Goal: Task Accomplishment & Management: Complete application form

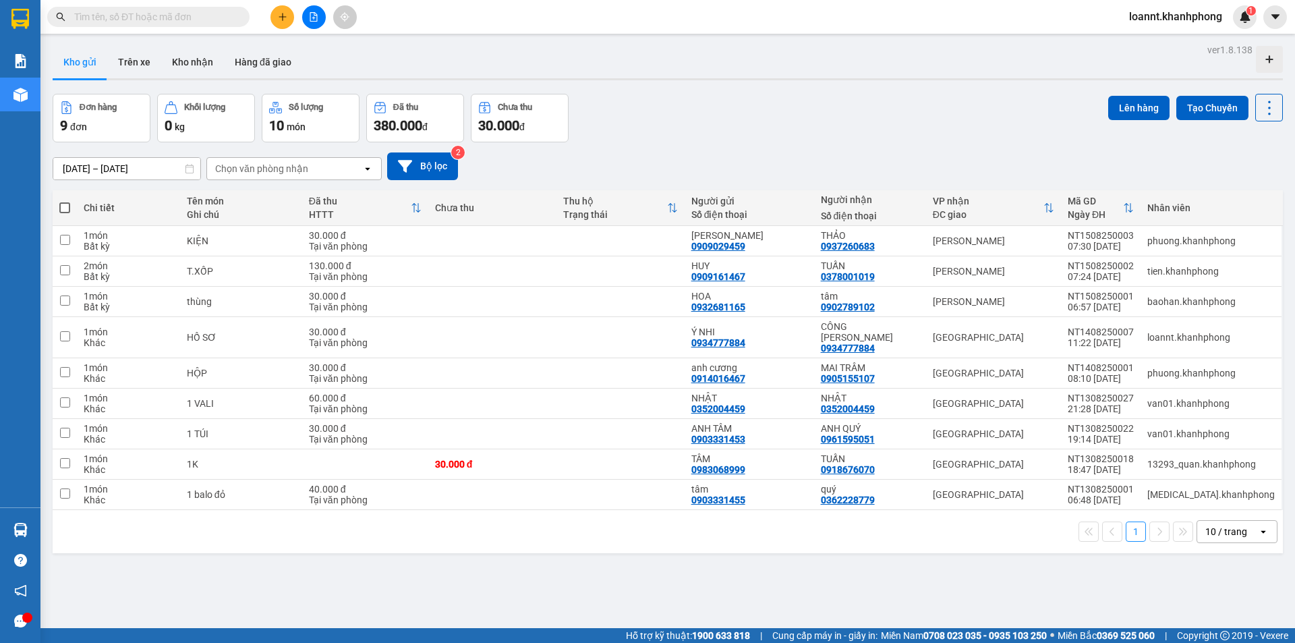
click at [289, 6] on div at bounding box center [313, 17] width 101 height 24
click at [281, 17] on icon "plus" at bounding box center [282, 16] width 7 height 1
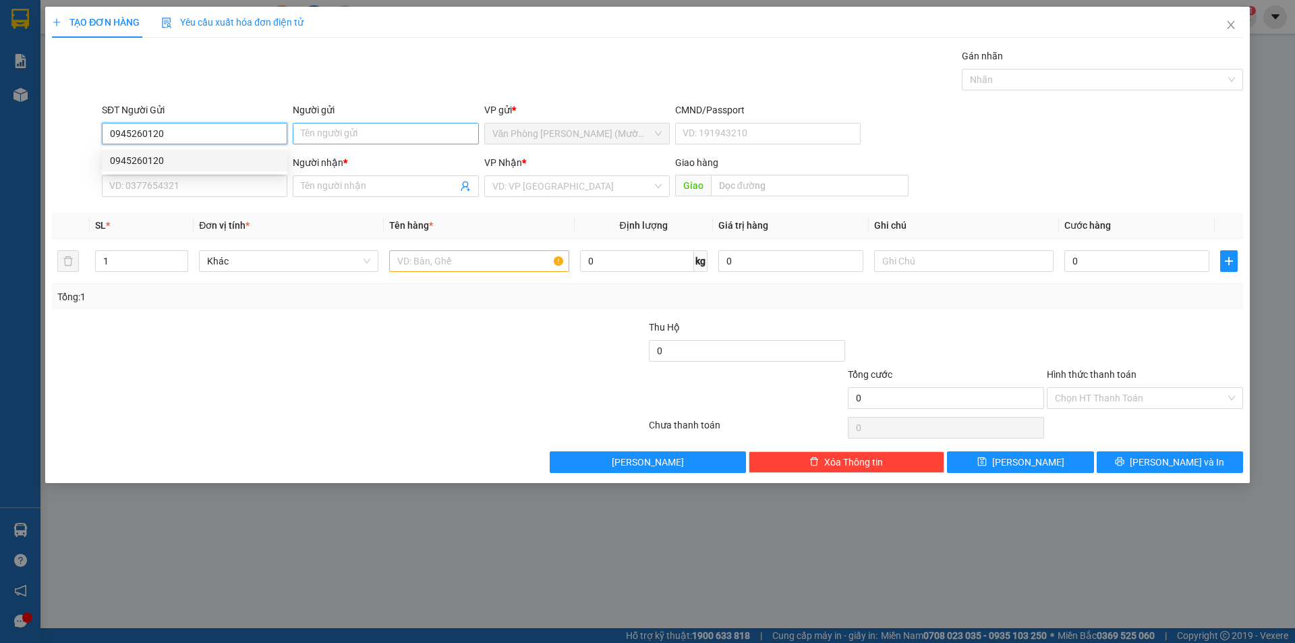
type input "0945260120"
click at [366, 139] on input "Người gửi" at bounding box center [386, 134] width 186 height 22
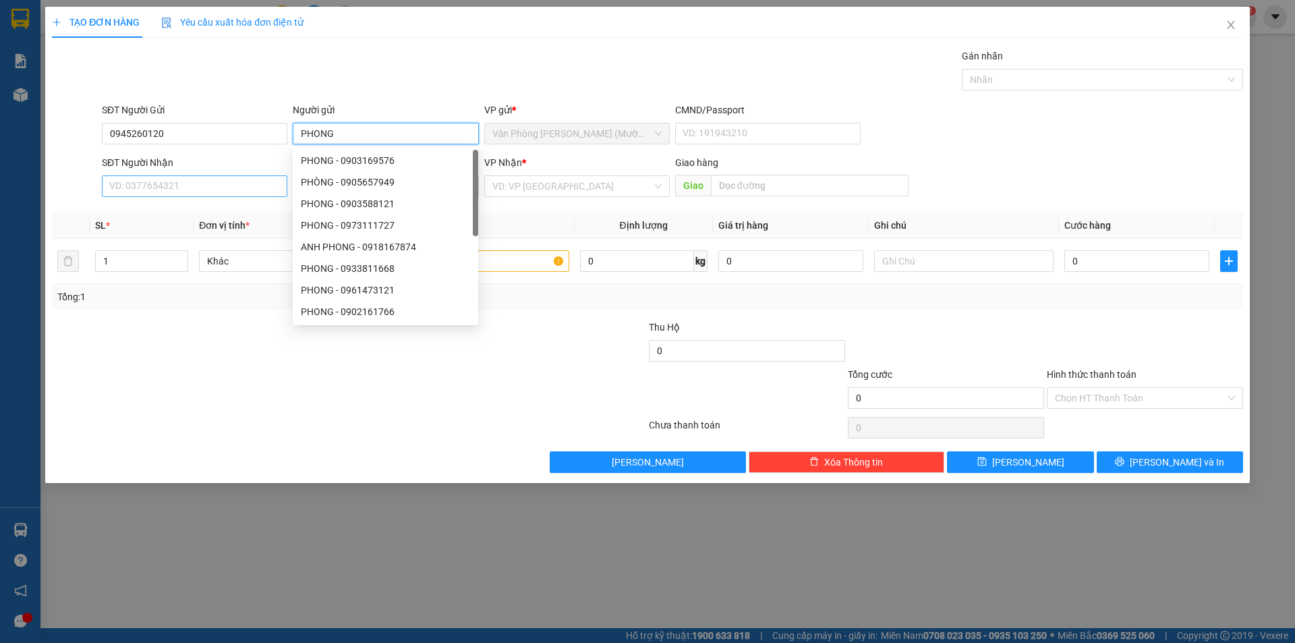
type input "PHONG"
click at [165, 188] on input "SĐT Người Nhận" at bounding box center [195, 186] width 186 height 22
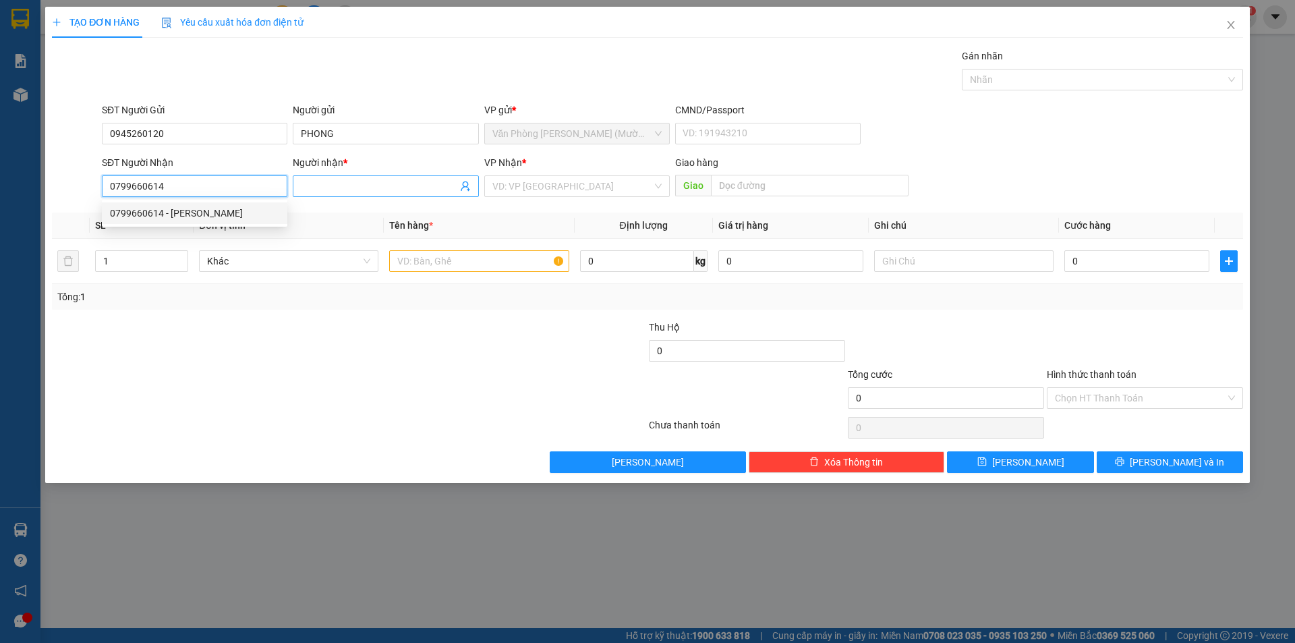
type input "0799660614"
click at [306, 186] on input "Người nhận *" at bounding box center [379, 186] width 156 height 15
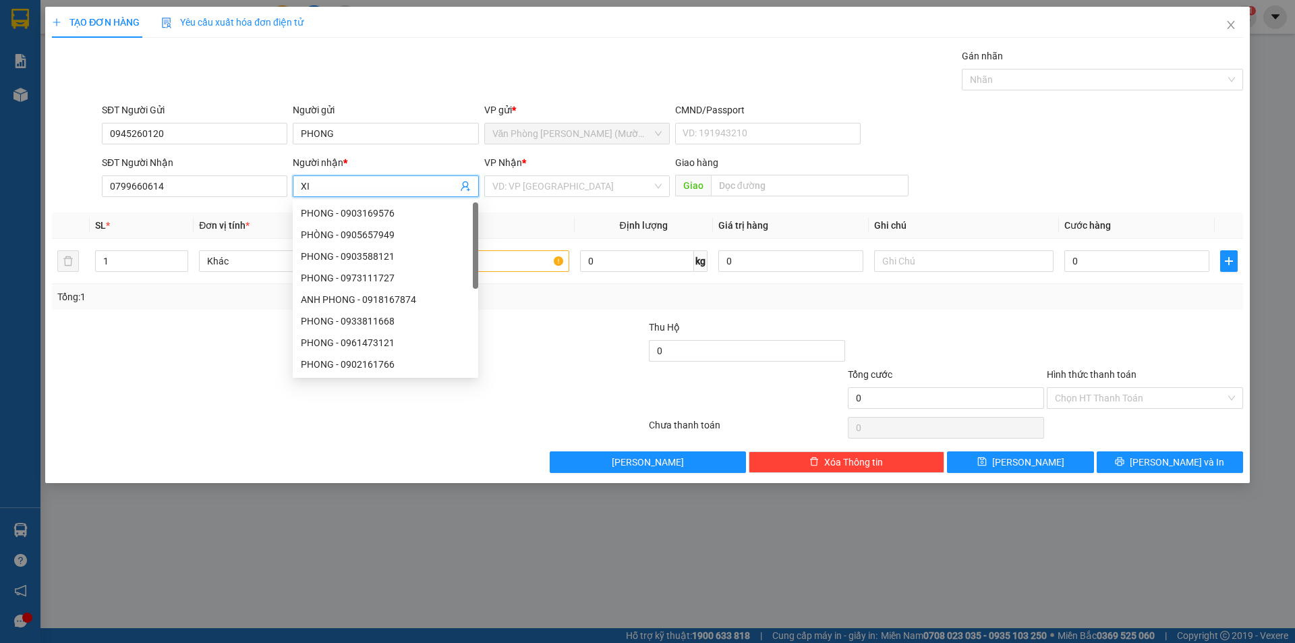
type input "X"
type input "XINH"
click at [550, 188] on input "search" at bounding box center [572, 186] width 160 height 20
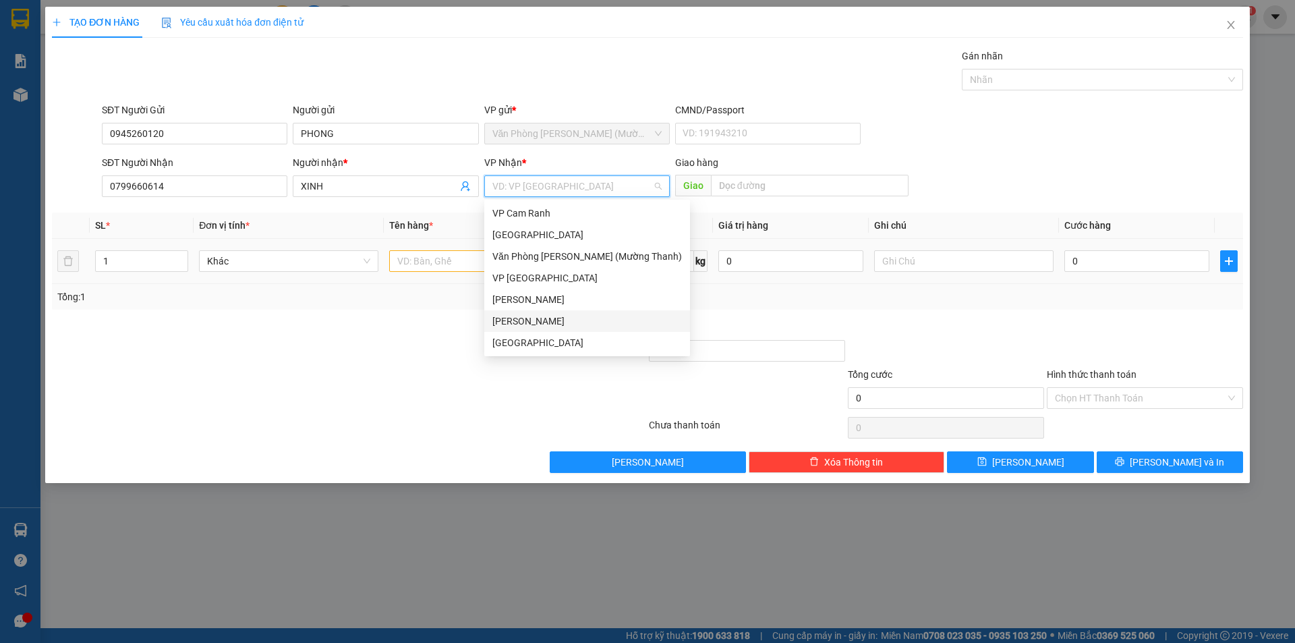
drag, startPoint x: 547, startPoint y: 324, endPoint x: 552, endPoint y: 273, distance: 52.2
click at [547, 325] on div "[PERSON_NAME]" at bounding box center [587, 321] width 190 height 15
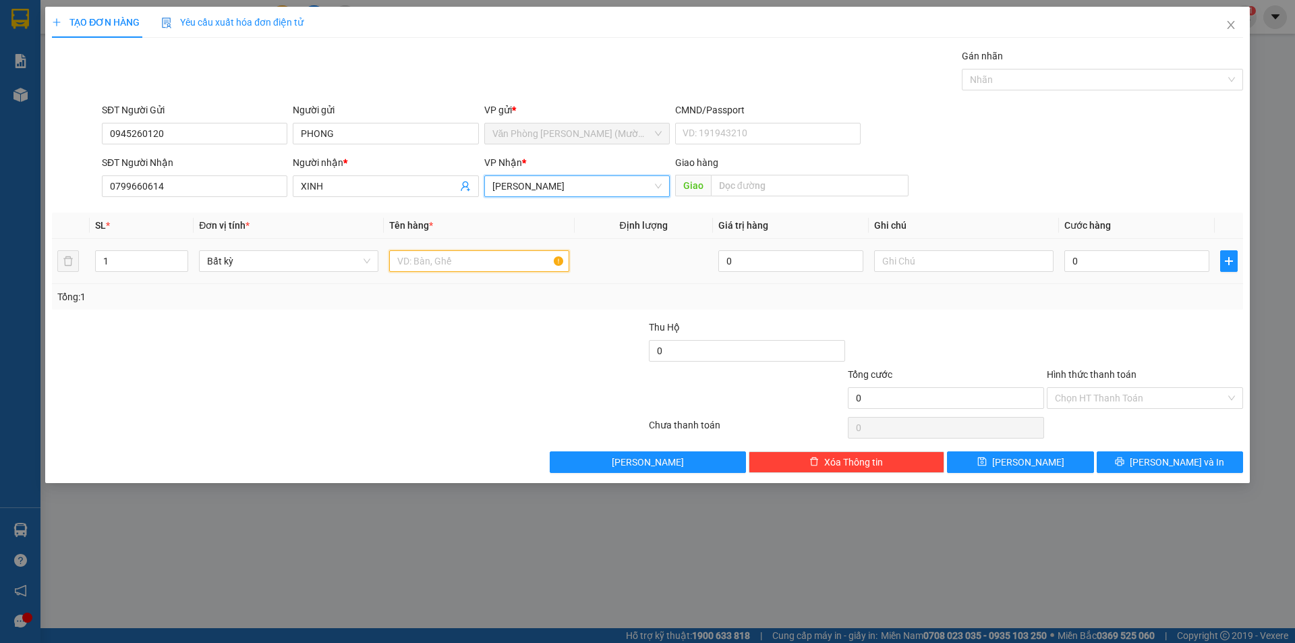
click at [476, 255] on input "text" at bounding box center [478, 261] width 179 height 22
type input "XE ĐẠP THỂ THAO"
click at [1093, 267] on input "0" at bounding box center [1136, 261] width 145 height 22
type input "2"
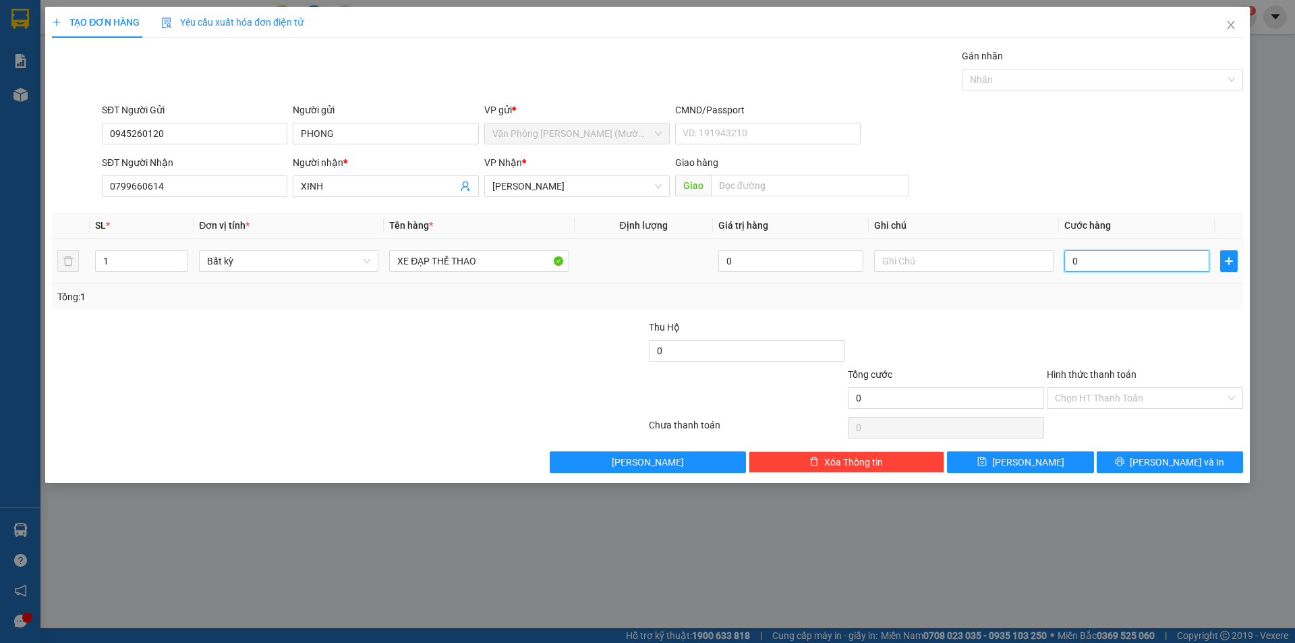
type input "2"
type input "20"
type input "200"
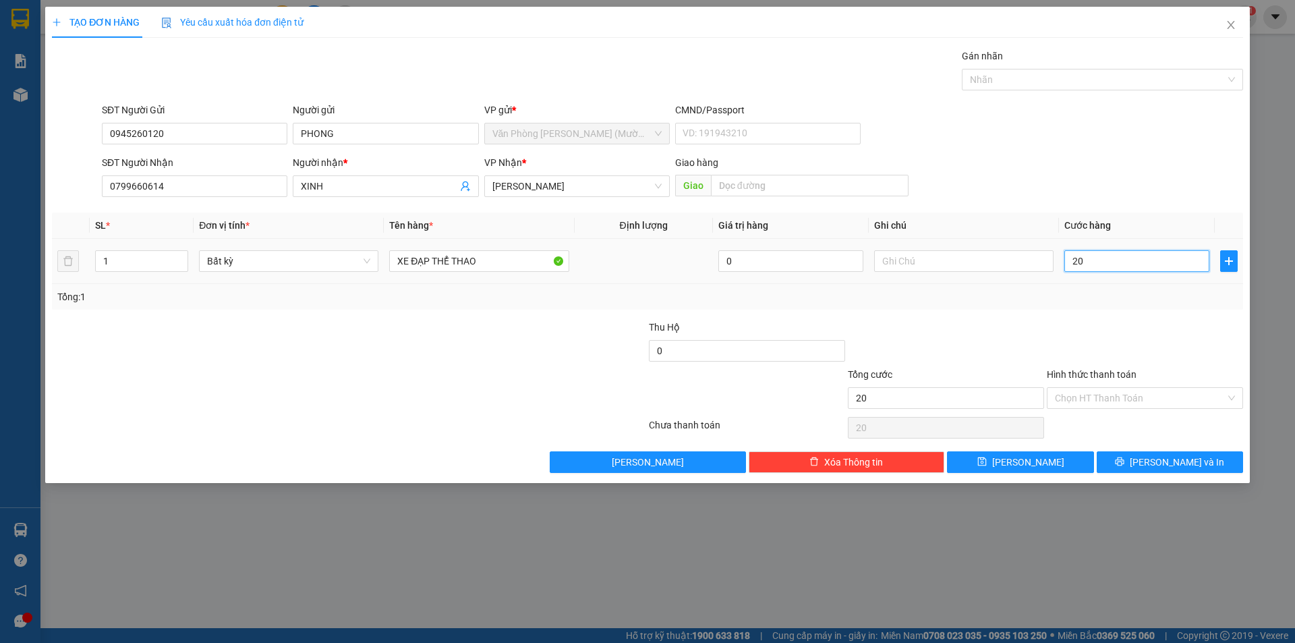
type input "200"
type input "200.000"
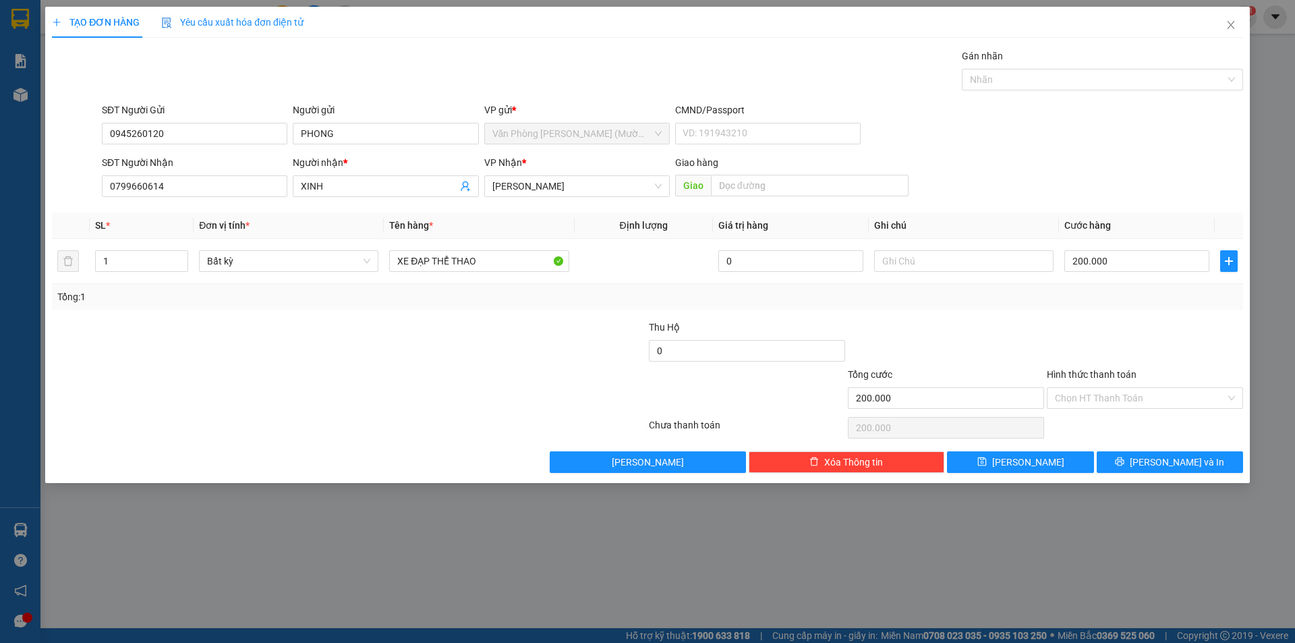
click at [1030, 308] on div "Tổng: 1" at bounding box center [647, 297] width 1191 height 26
click at [1124, 463] on icon "printer" at bounding box center [1119, 461] width 9 height 9
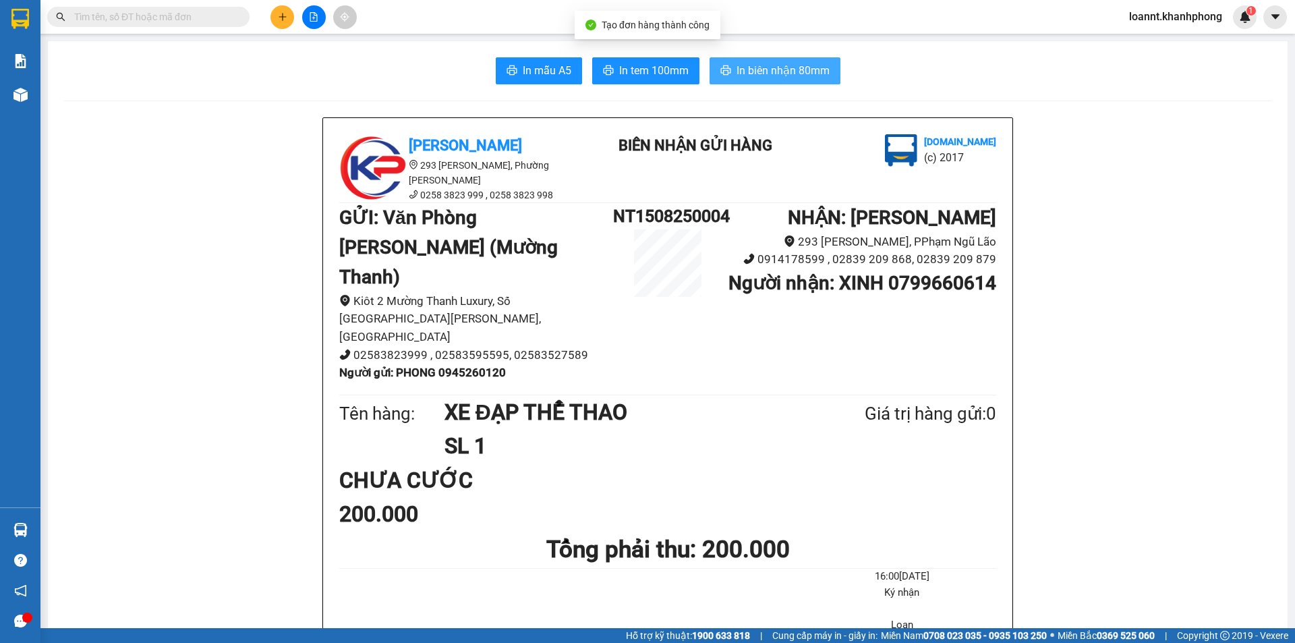
click at [764, 69] on span "In biên nhận 80mm" at bounding box center [783, 70] width 93 height 17
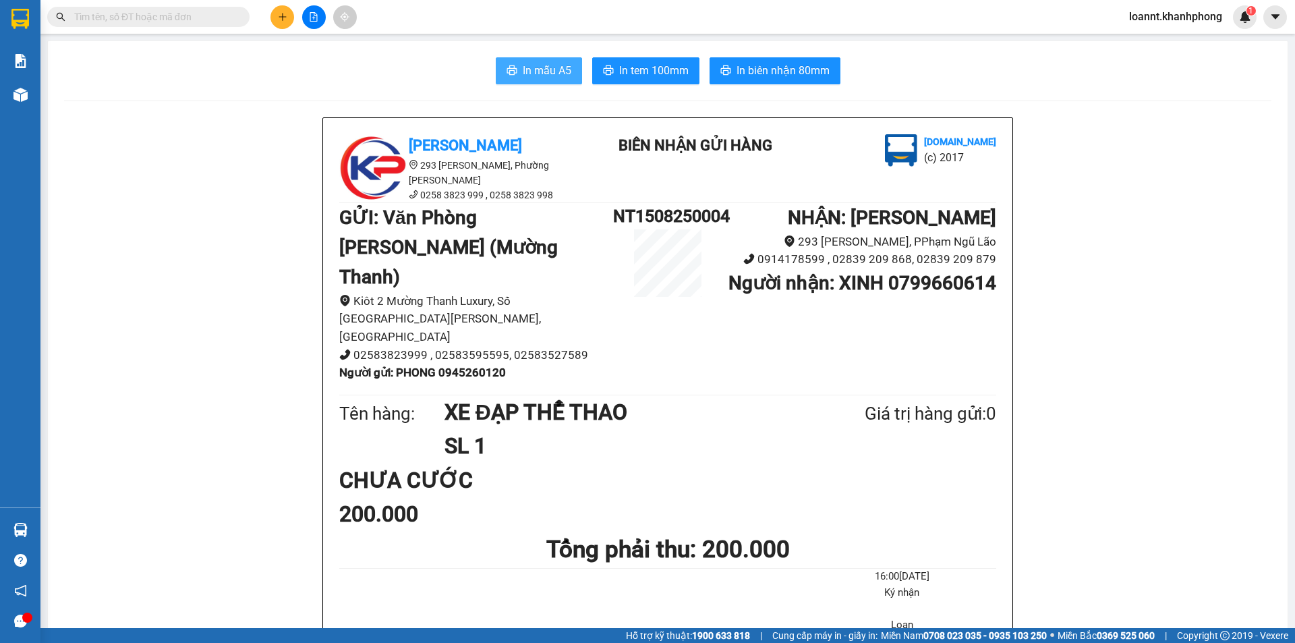
drag, startPoint x: 543, startPoint y: 80, endPoint x: 581, endPoint y: 81, distance: 37.8
click at [542, 81] on button "In mẫu A5" at bounding box center [539, 70] width 86 height 27
click at [279, 22] on button at bounding box center [282, 17] width 24 height 24
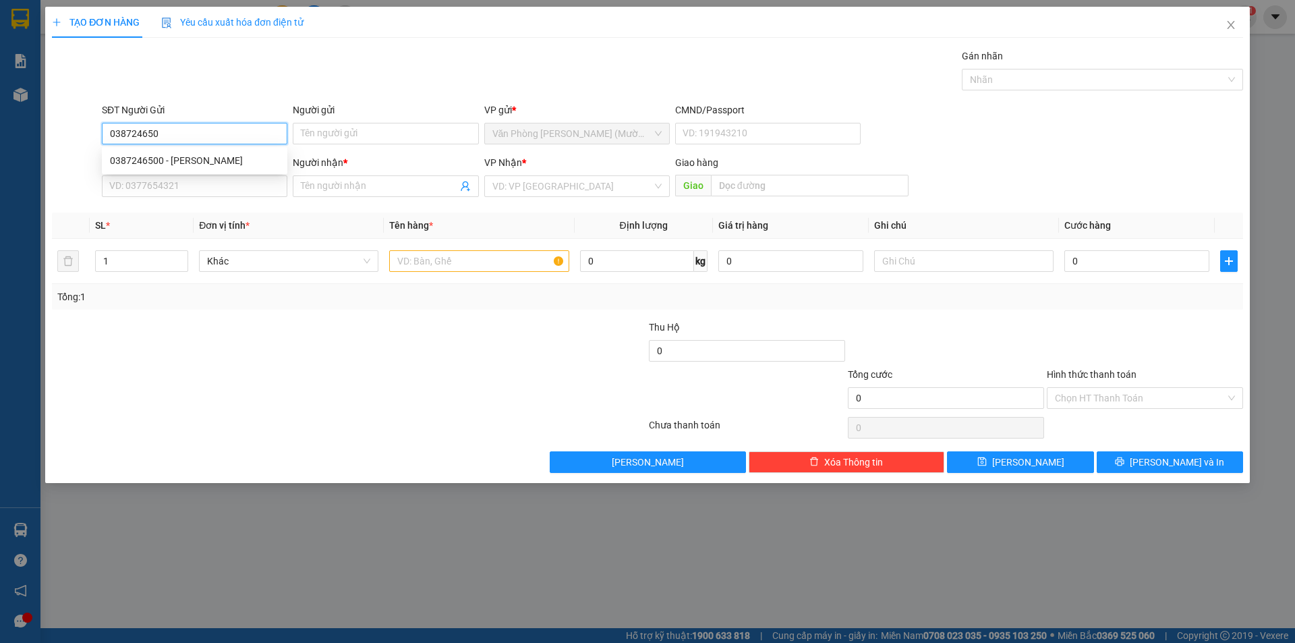
type input "0387246500"
click at [182, 155] on div "0387246500 - [PERSON_NAME]" at bounding box center [194, 160] width 169 height 15
type input "[PERSON_NAME]"
type input "0387246500"
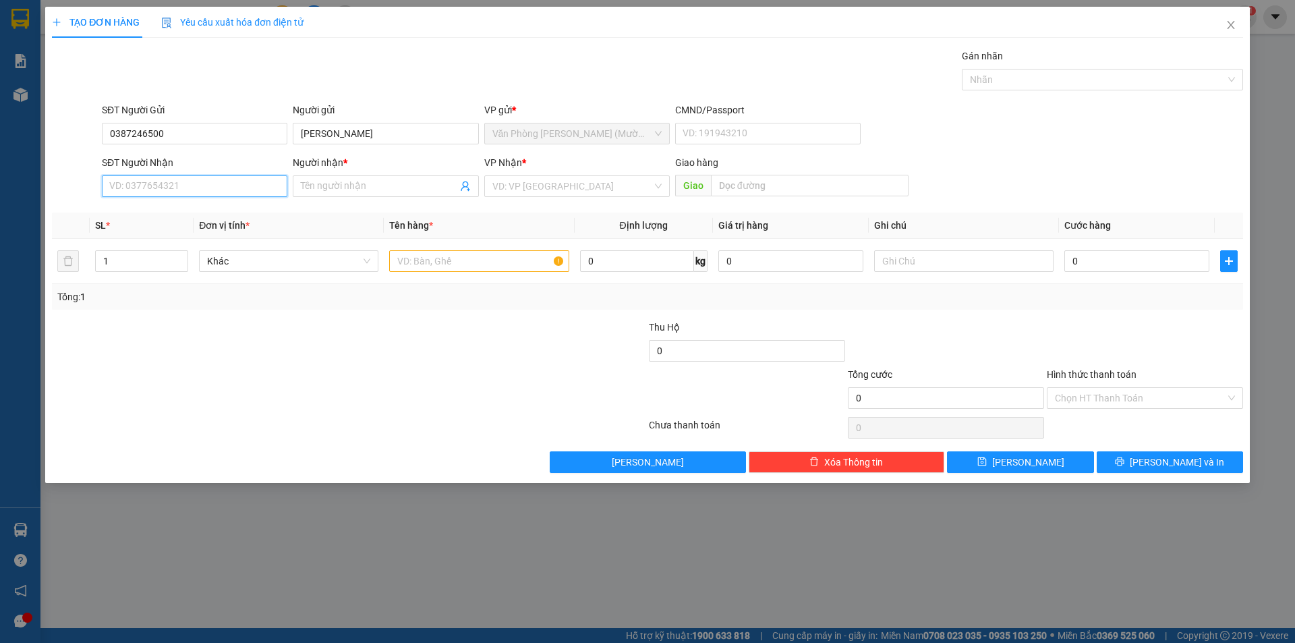
click at [155, 188] on input "SĐT Người Nhận" at bounding box center [195, 186] width 186 height 22
click at [169, 274] on div "0948900199 - THI" at bounding box center [194, 277] width 169 height 15
type input "0948900199"
type input "THI"
click at [160, 260] on input "1" at bounding box center [142, 261] width 92 height 20
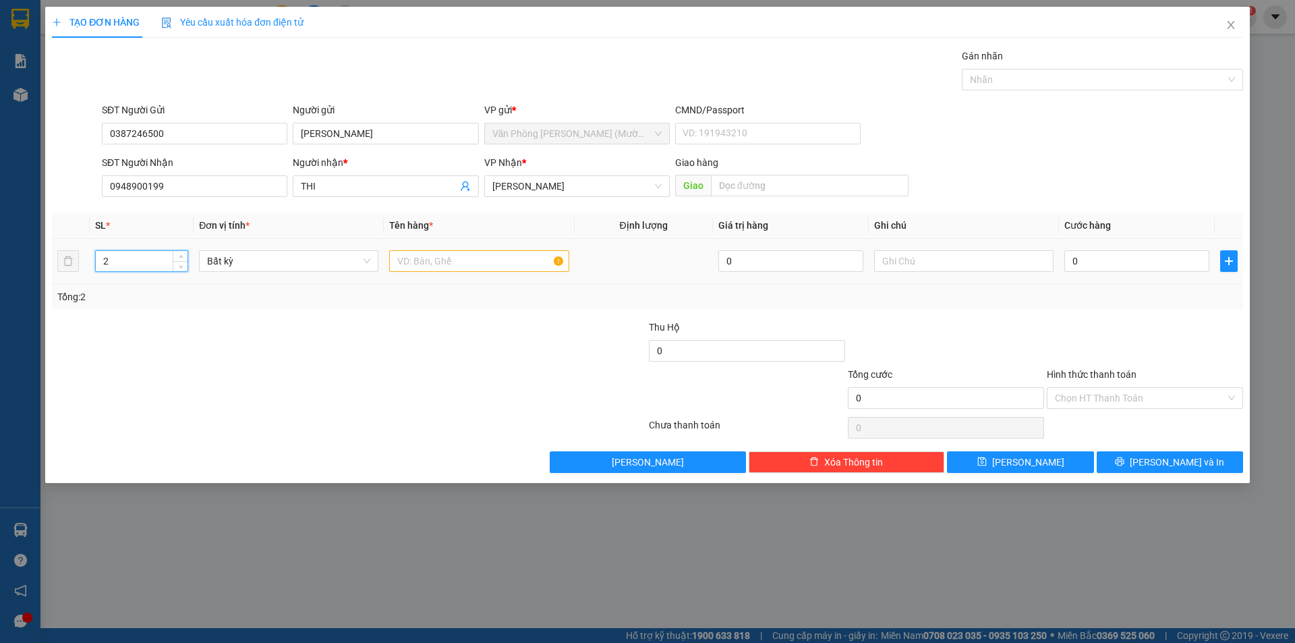
type input "2"
click at [494, 264] on input "text" at bounding box center [478, 261] width 179 height 22
type input "BAO XANH + BAO TRẮNG"
drag, startPoint x: 1114, startPoint y: 259, endPoint x: 1112, endPoint y: 244, distance: 15.0
click at [1114, 259] on input "0" at bounding box center [1136, 261] width 145 height 22
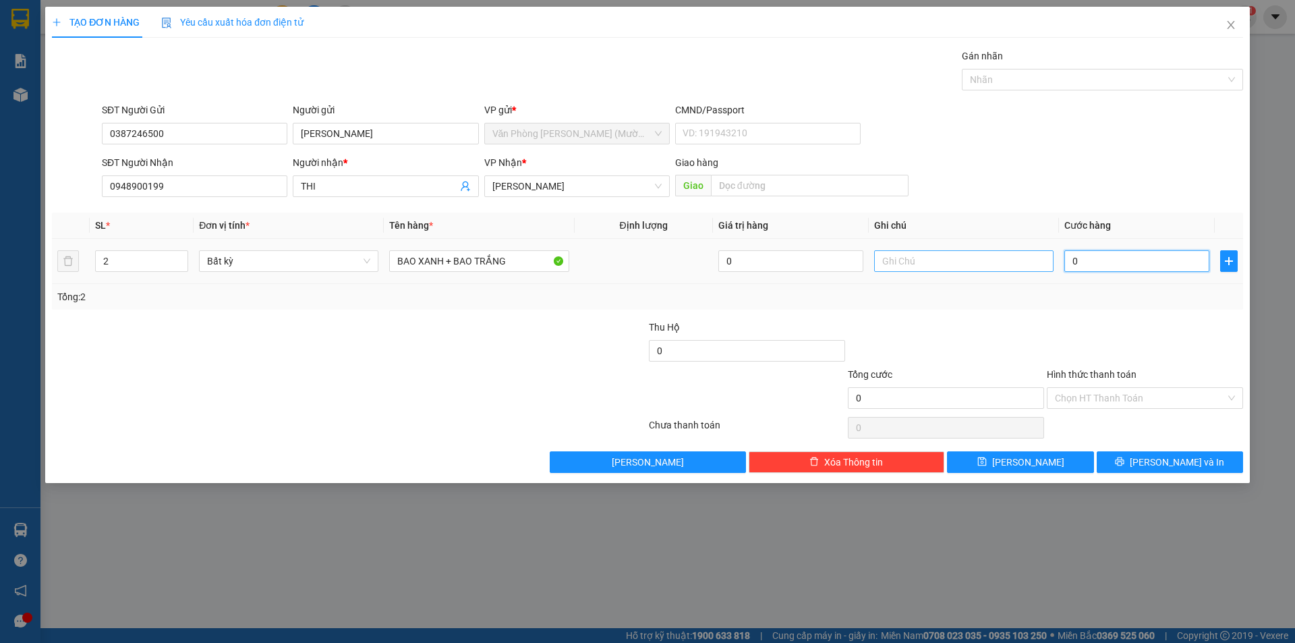
type input "1"
type input "15"
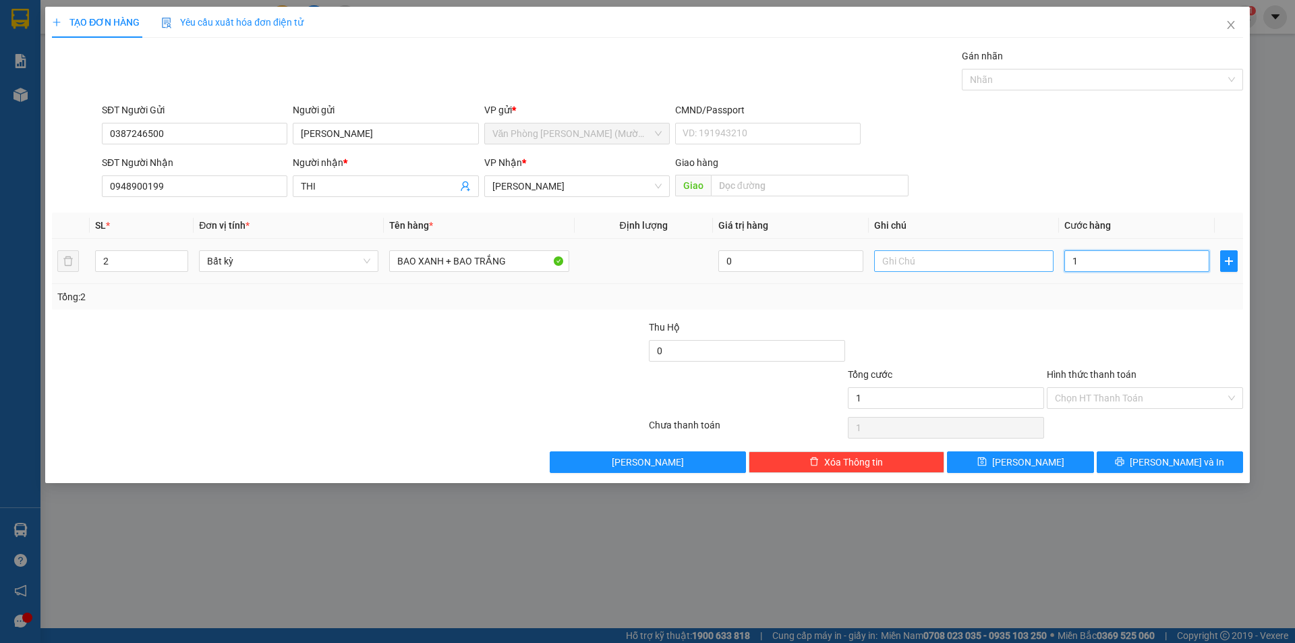
type input "15"
type input "150"
type input "150.000"
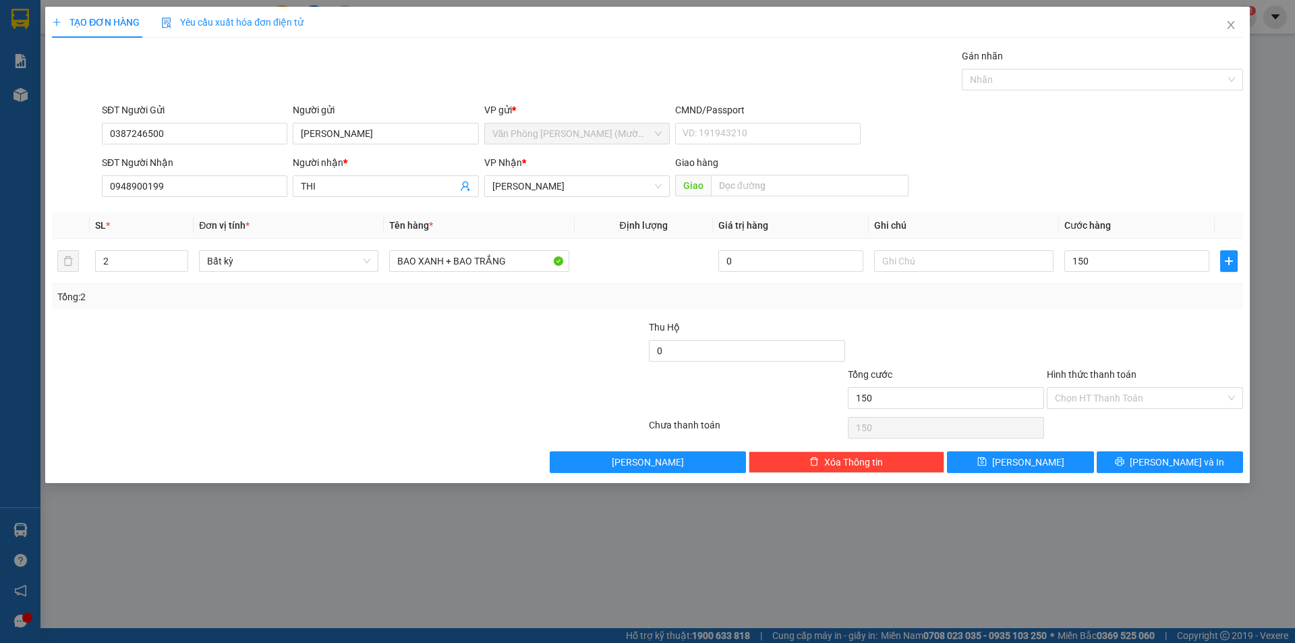
type input "150.000"
click at [1012, 337] on div at bounding box center [946, 343] width 199 height 47
click at [1087, 398] on input "Hình thức thanh toán" at bounding box center [1140, 398] width 171 height 20
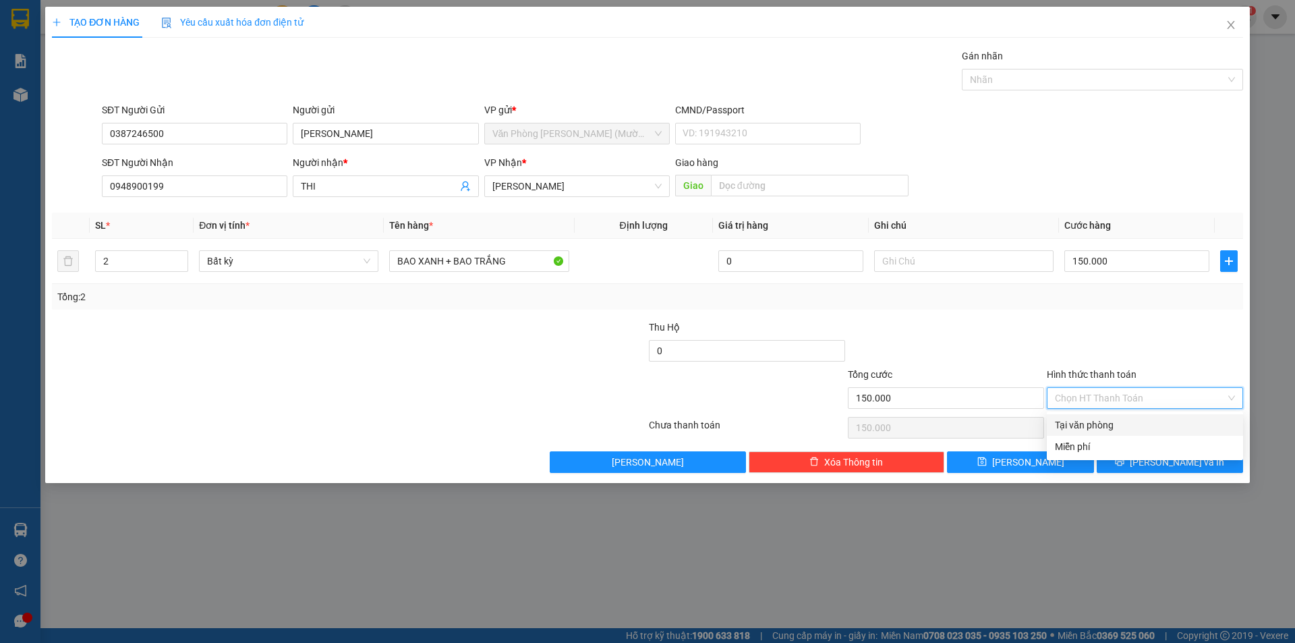
click at [1048, 339] on div at bounding box center [1145, 343] width 199 height 47
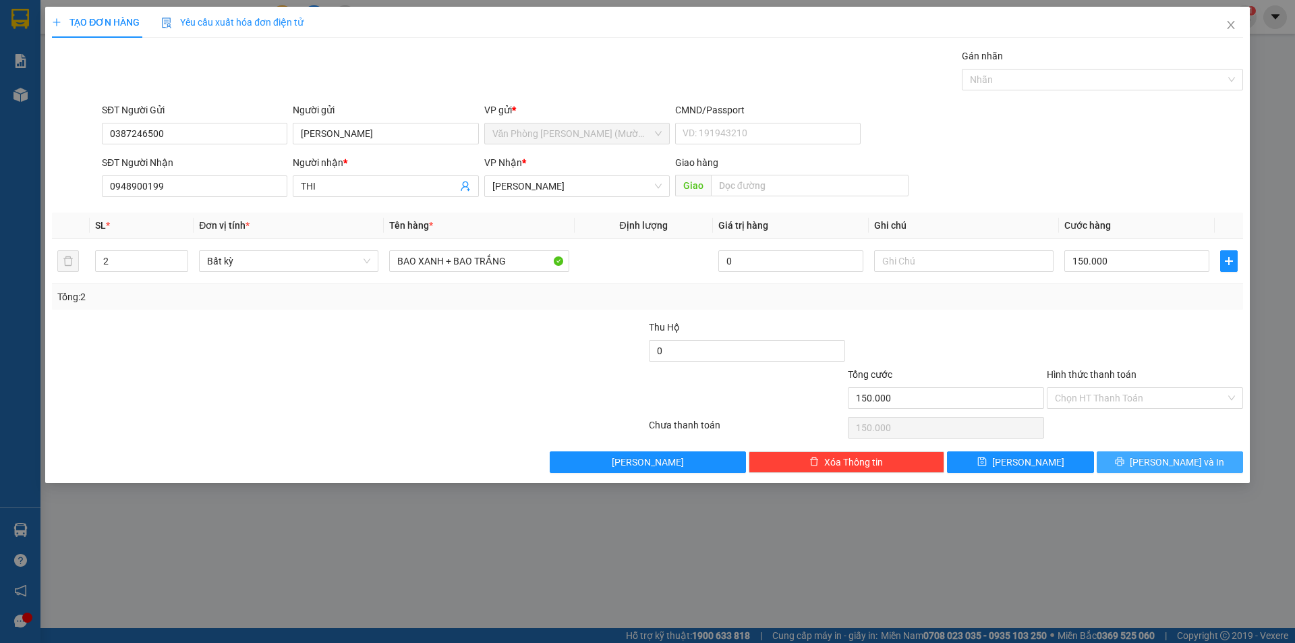
click at [1154, 465] on button "[PERSON_NAME] và In" at bounding box center [1170, 462] width 146 height 22
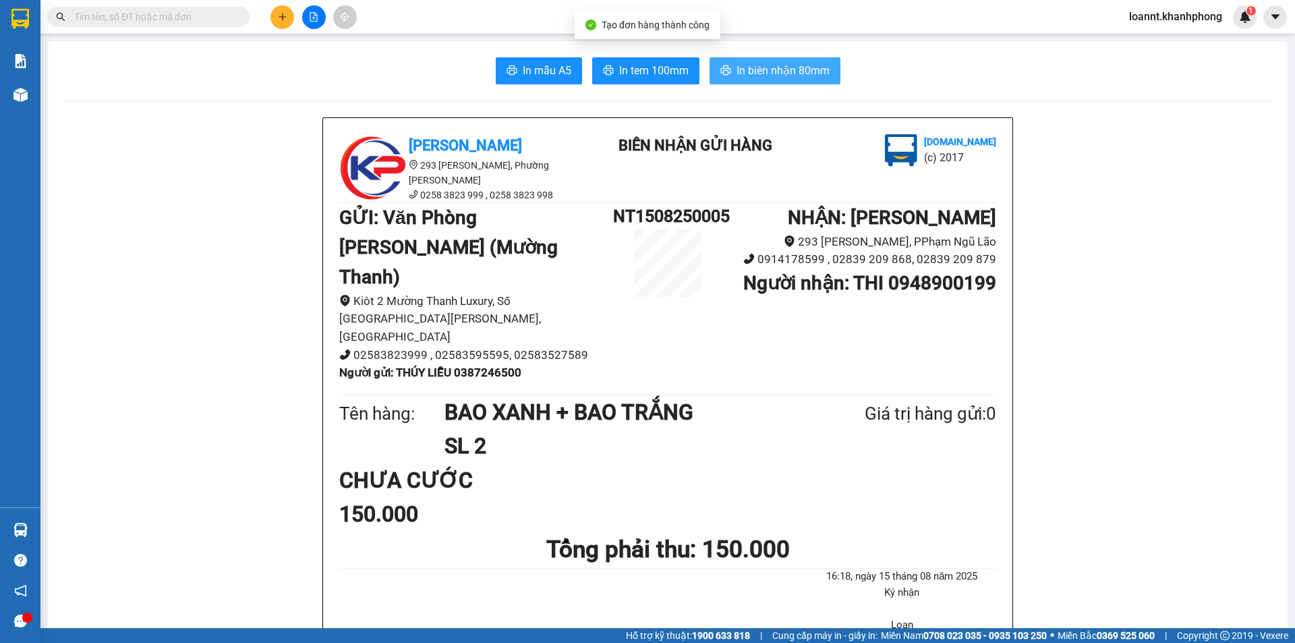
click at [799, 67] on span "In biên nhận 80mm" at bounding box center [783, 70] width 93 height 17
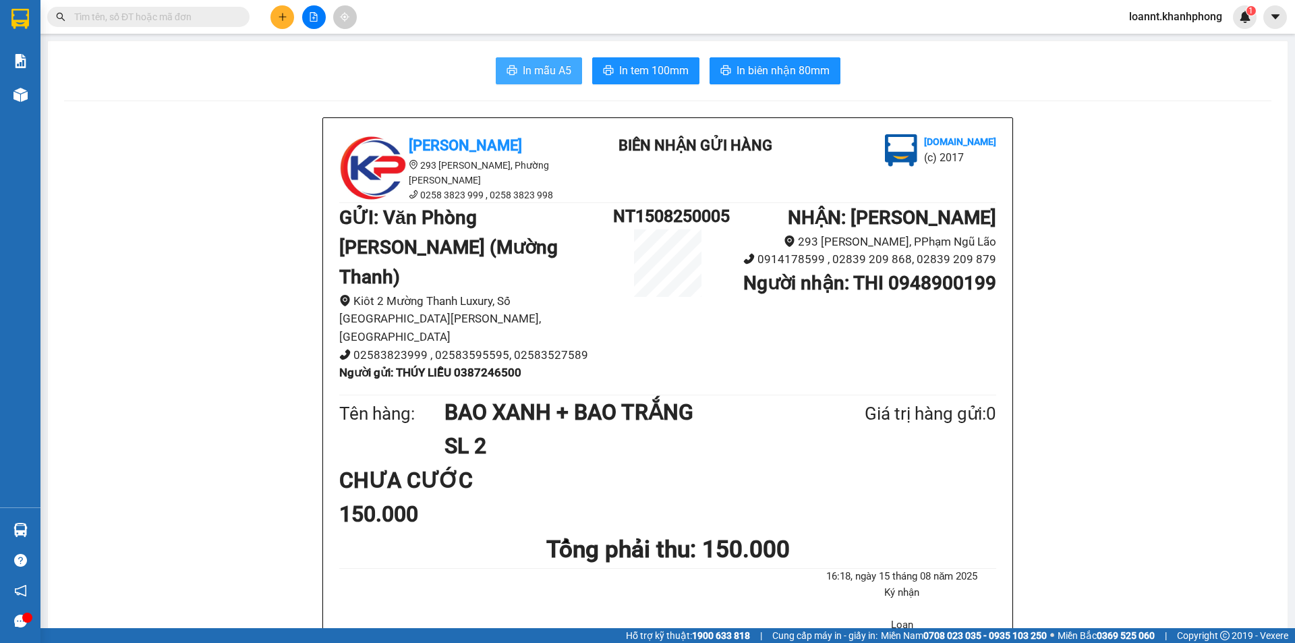
click at [548, 76] on span "In mẫu A5" at bounding box center [547, 70] width 49 height 17
